Goal: Information Seeking & Learning: Learn about a topic

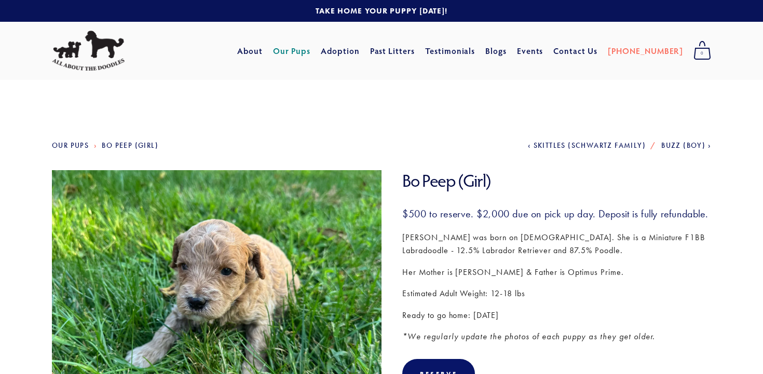
click at [67, 145] on link "Our Pups" at bounding box center [70, 145] width 37 height 9
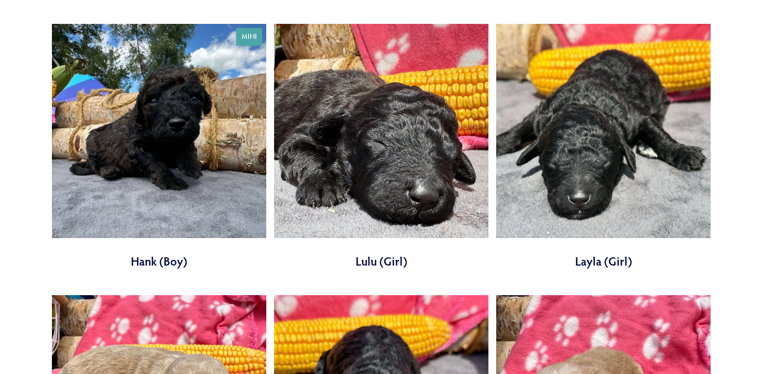
scroll to position [2822, 0]
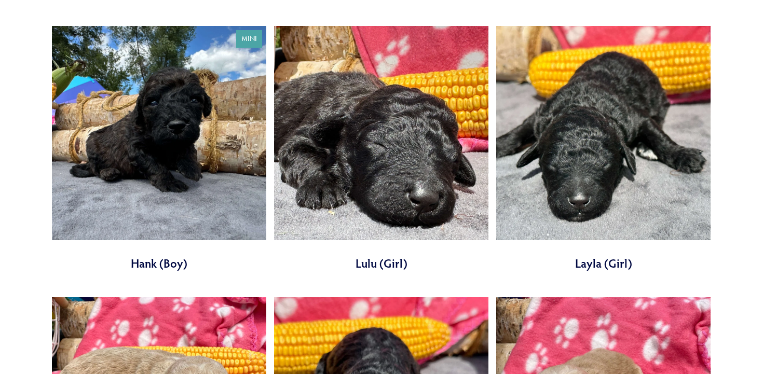
click at [375, 147] on link at bounding box center [381, 149] width 214 height 246
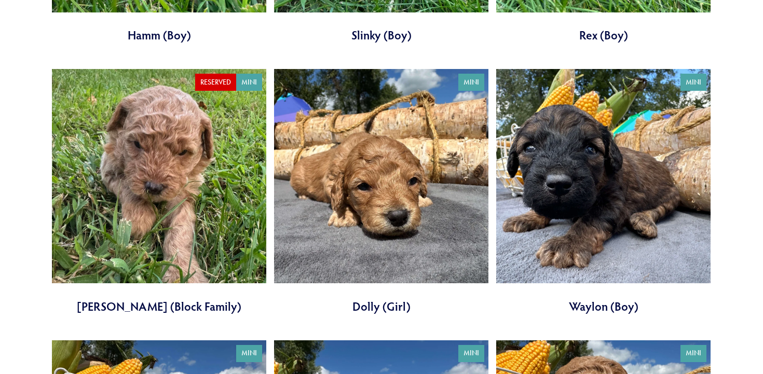
scroll to position [2236, 0]
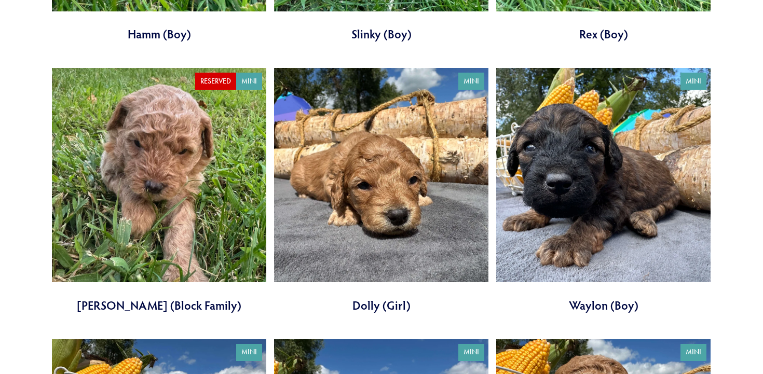
click at [397, 200] on link at bounding box center [381, 191] width 214 height 246
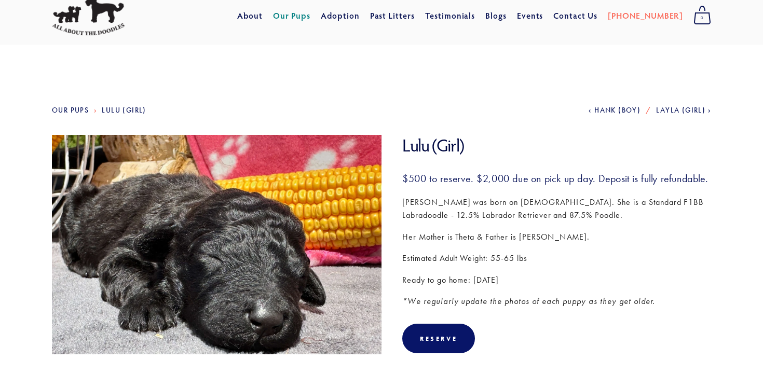
scroll to position [37, 0]
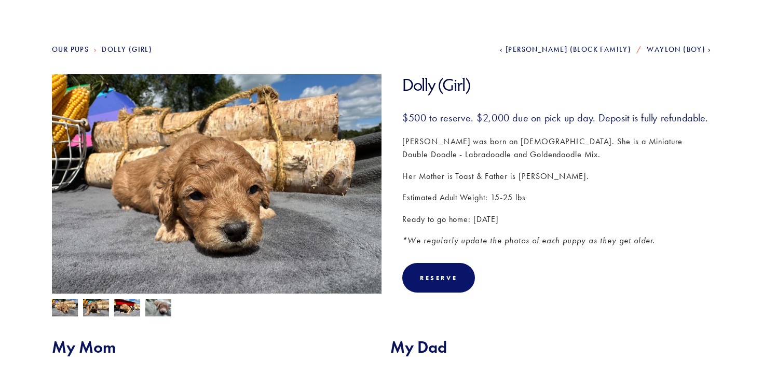
scroll to position [102, 0]
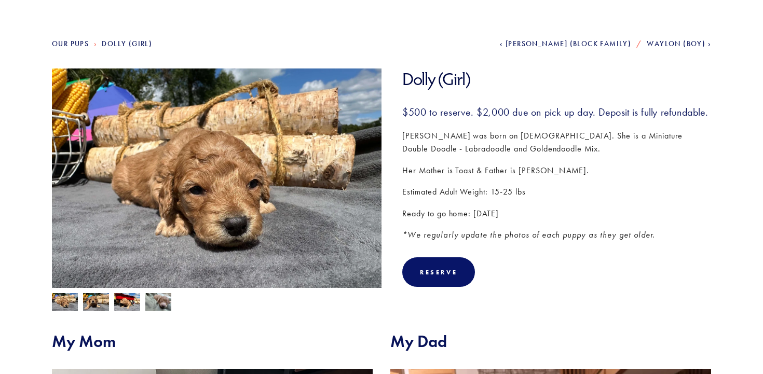
click at [95, 303] on img at bounding box center [96, 303] width 26 height 20
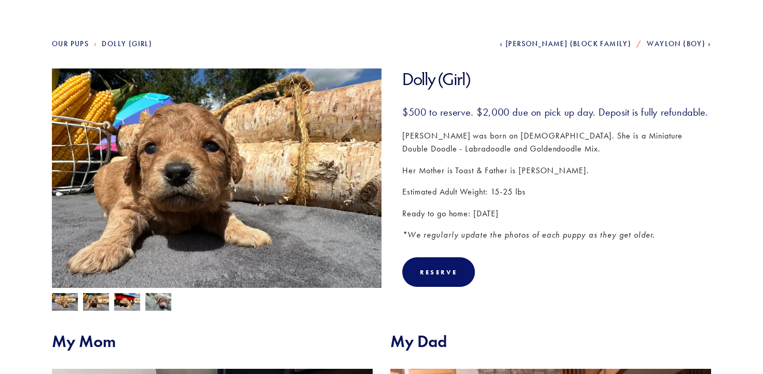
click at [128, 304] on img at bounding box center [127, 303] width 26 height 20
